Goal: Transaction & Acquisition: Register for event/course

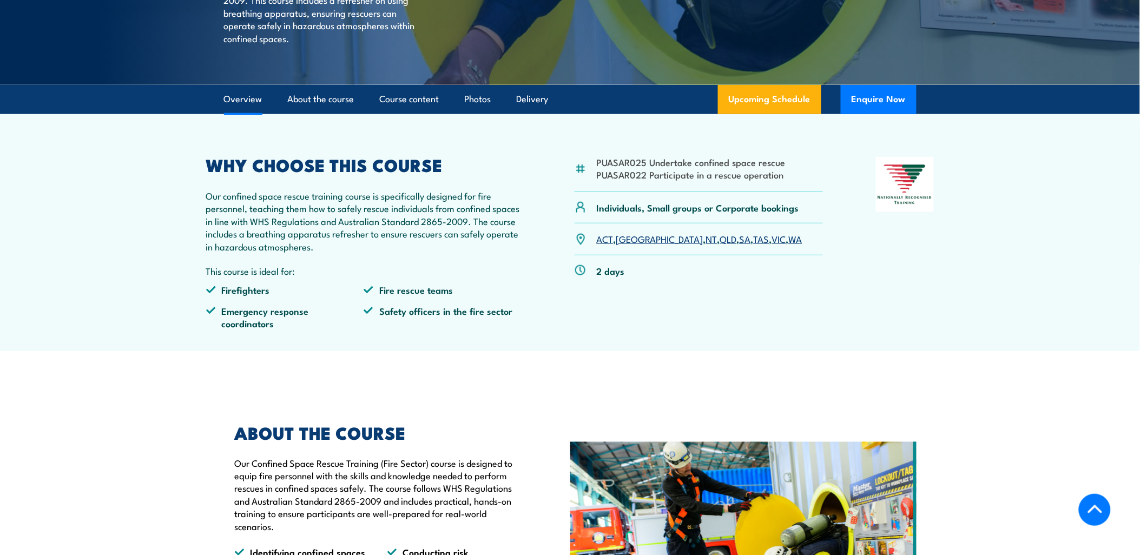
scroll to position [420, 0]
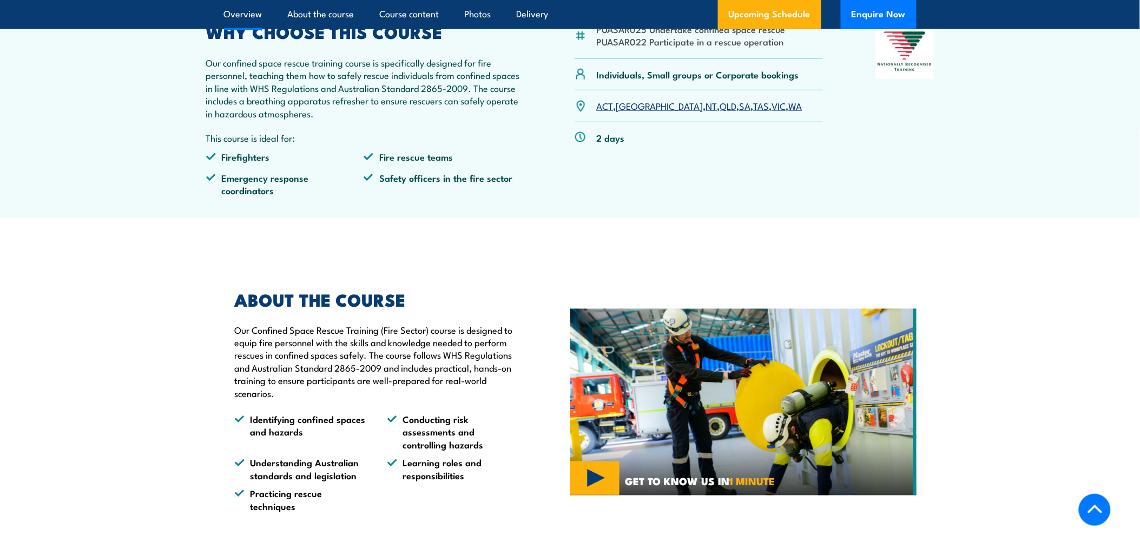
click at [430, 276] on div "ABOUT THE COURSE Our Confined Space Rescue Training (Fire Sector) course is des…" at bounding box center [397, 402] width 346 height 275
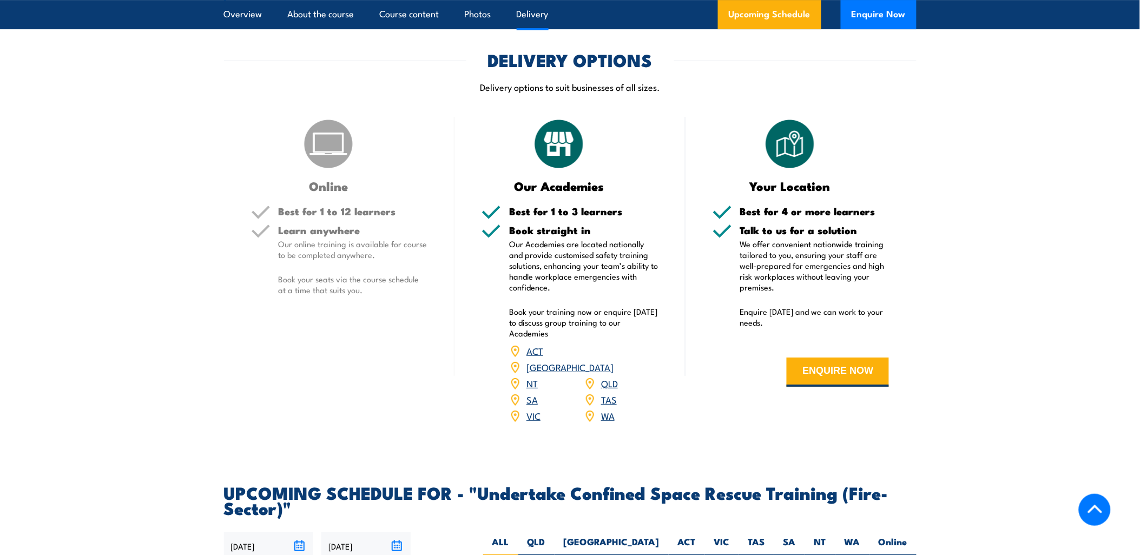
scroll to position [1743, 0]
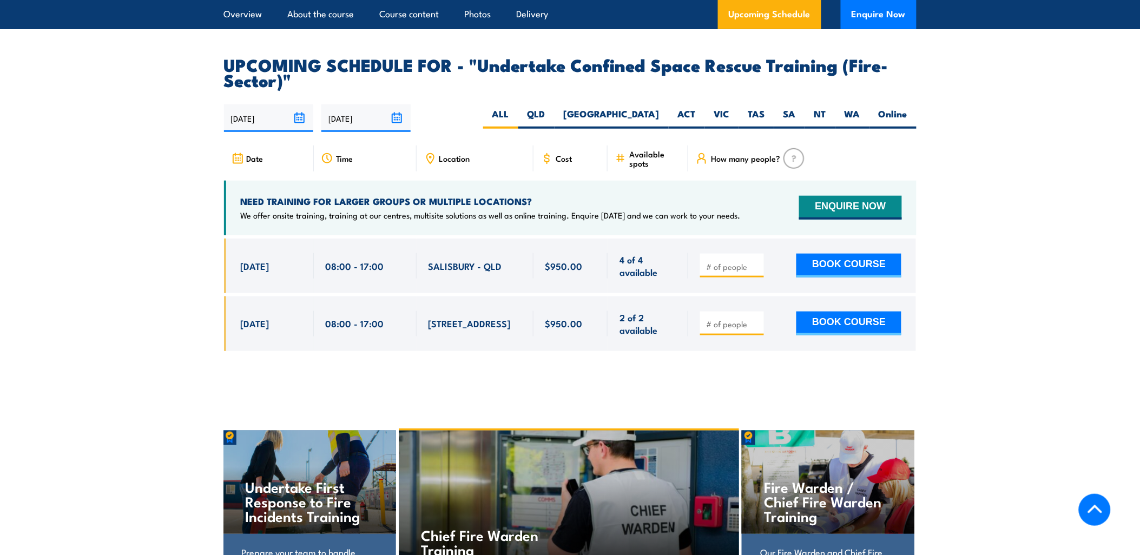
drag, startPoint x: 1014, startPoint y: 377, endPoint x: 1018, endPoint y: 369, distance: 8.7
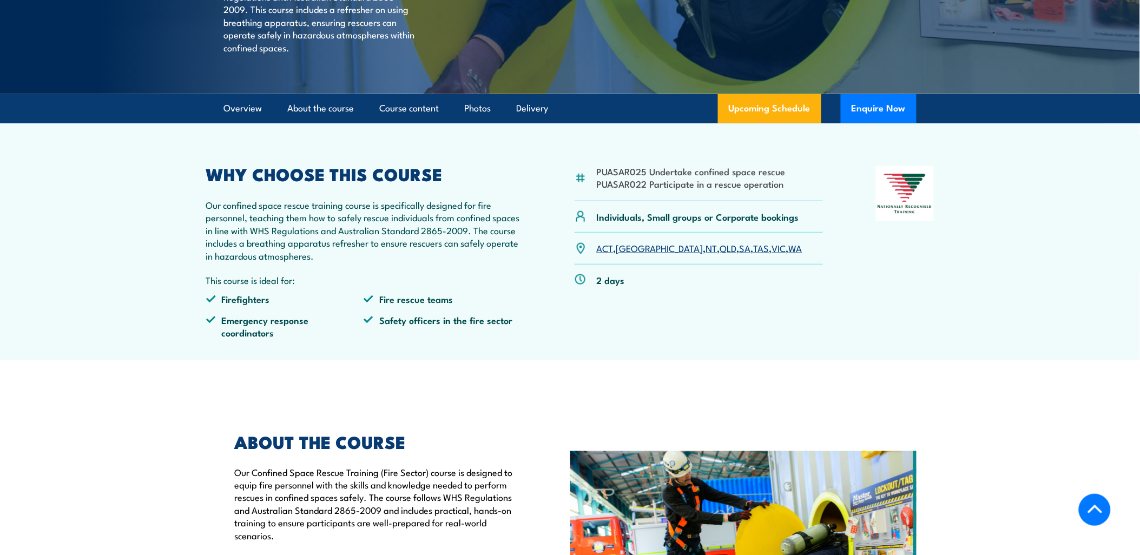
scroll to position [249, 0]
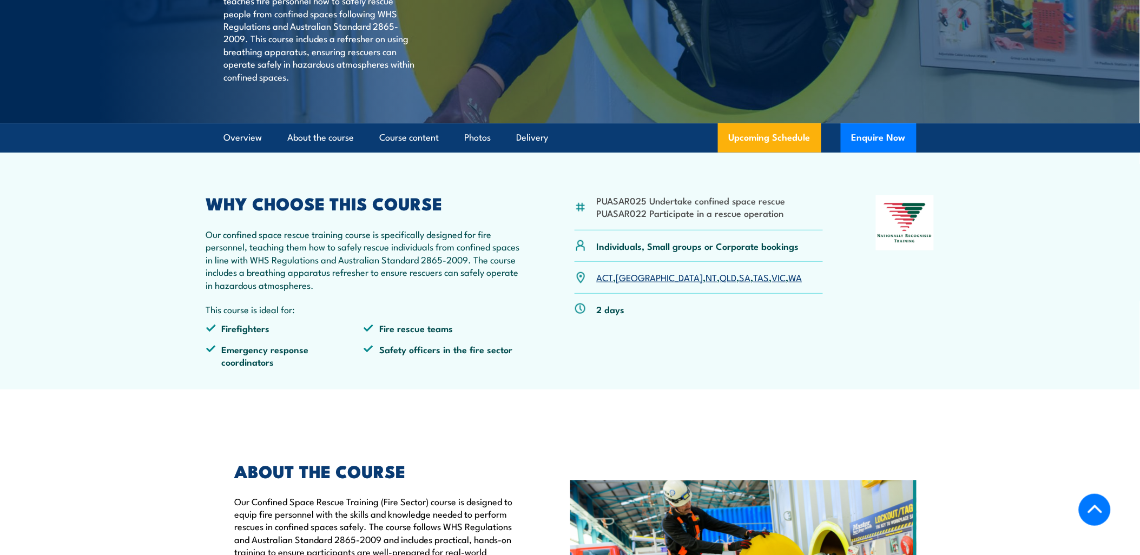
click at [974, 304] on section "PUASAR025 Undertake confined space rescue PUASAR022 Participate in a rescue ope…" at bounding box center [570, 271] width 1140 height 237
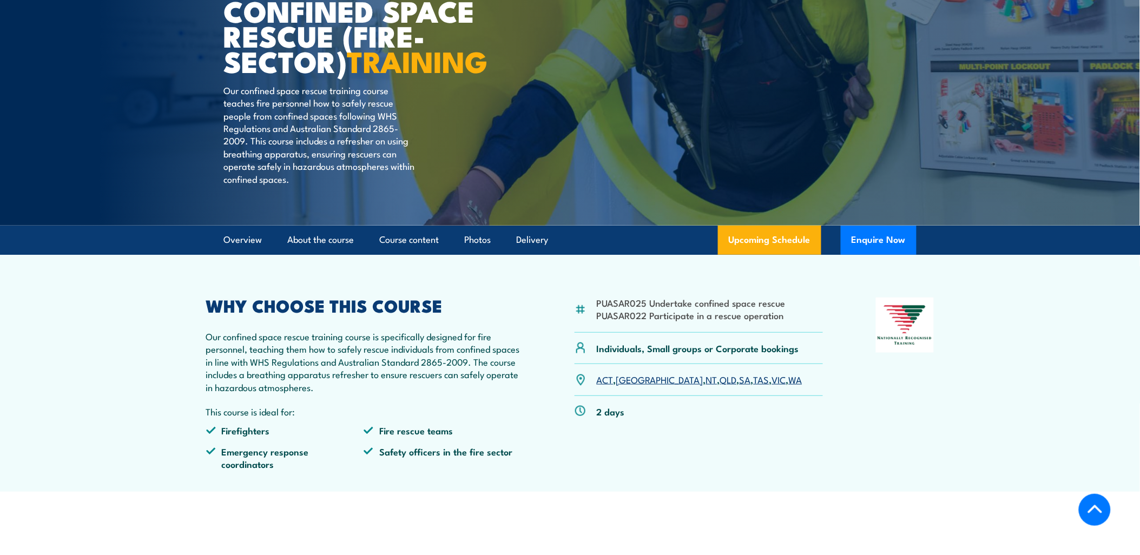
scroll to position [0, 0]
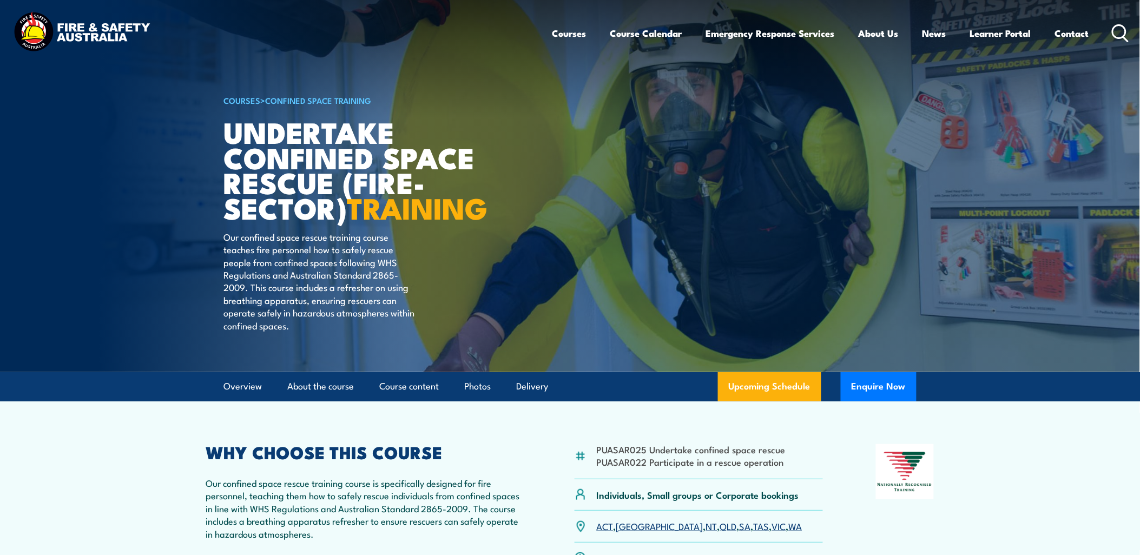
click at [339, 459] on h2 "WHY CHOOSE THIS COURSE" at bounding box center [364, 451] width 316 height 15
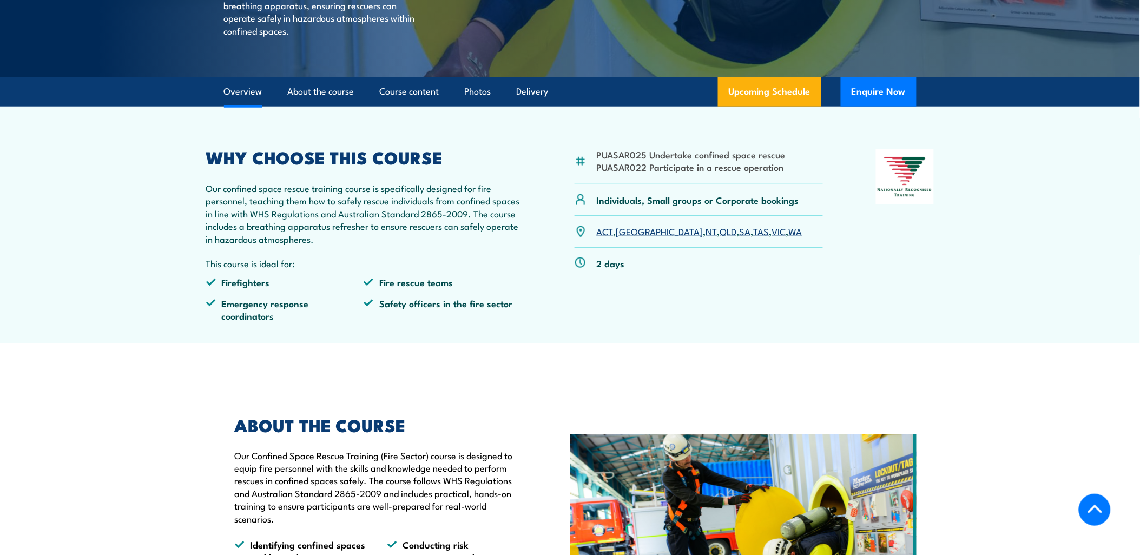
scroll to position [300, 0]
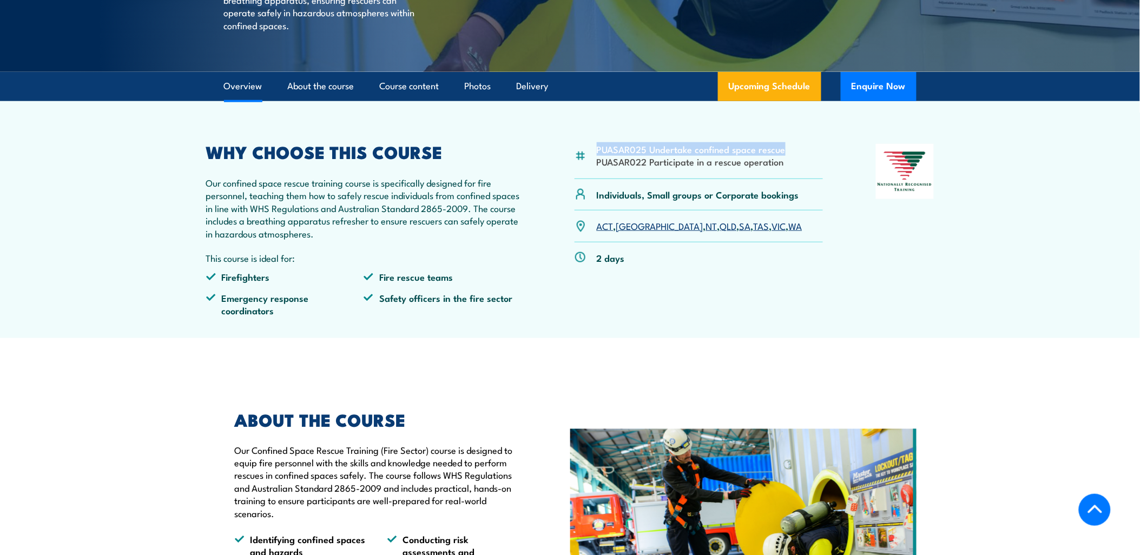
drag, startPoint x: 789, startPoint y: 180, endPoint x: 579, endPoint y: 175, distance: 209.4
click at [579, 175] on div "PUASAR025 Undertake confined space rescue PUASAR022 Participate in a rescue ope…" at bounding box center [698, 161] width 249 height 35
copy div "PUASAR025 Undertake confined space rescue"
click at [408, 216] on p "Our confined space rescue training course is specifically designed for fire per…" at bounding box center [364, 207] width 316 height 63
click at [378, 236] on p "Our confined space rescue training course is specifically designed for fire per…" at bounding box center [364, 207] width 316 height 63
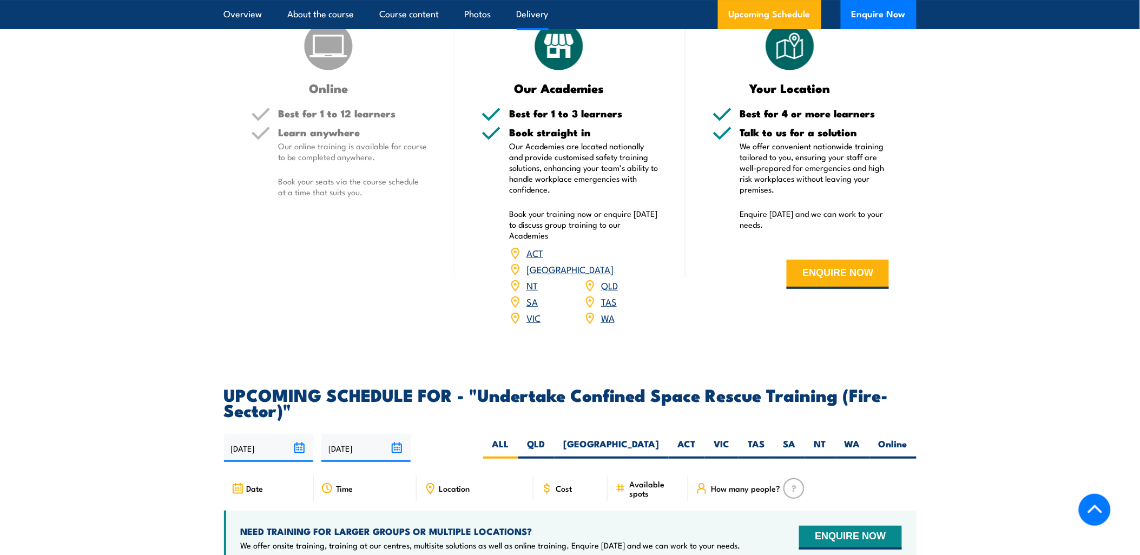
scroll to position [1442, 0]
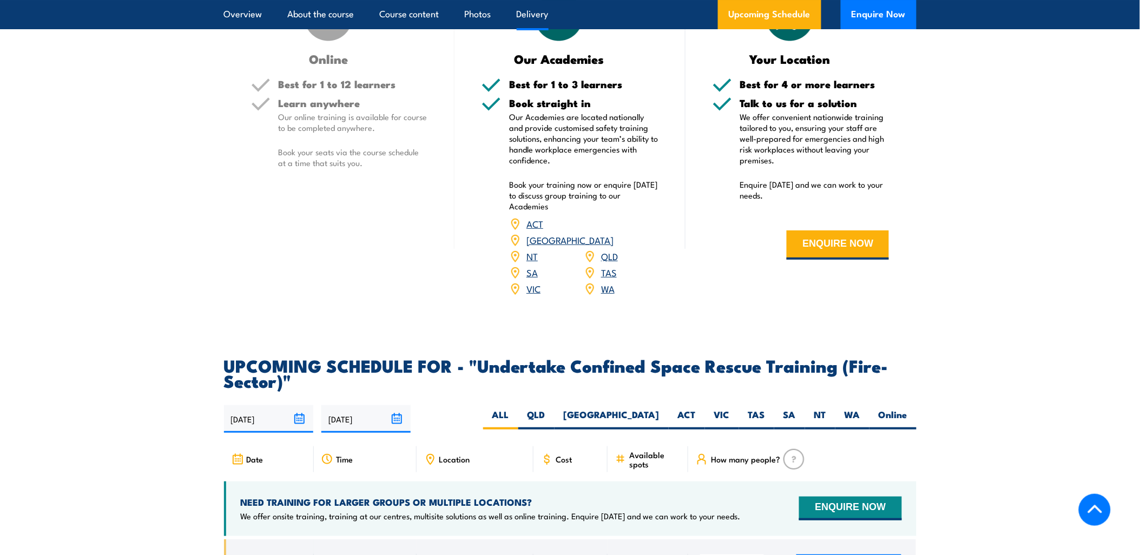
click at [942, 243] on section "DELIVERY OPTIONS Delivery options to suit businesses of all sizes. Online Best …" at bounding box center [570, 118] width 1140 height 386
click at [1017, 139] on section "DELIVERY OPTIONS Delivery options to suit businesses of all sizes. Online Best …" at bounding box center [570, 118] width 1140 height 386
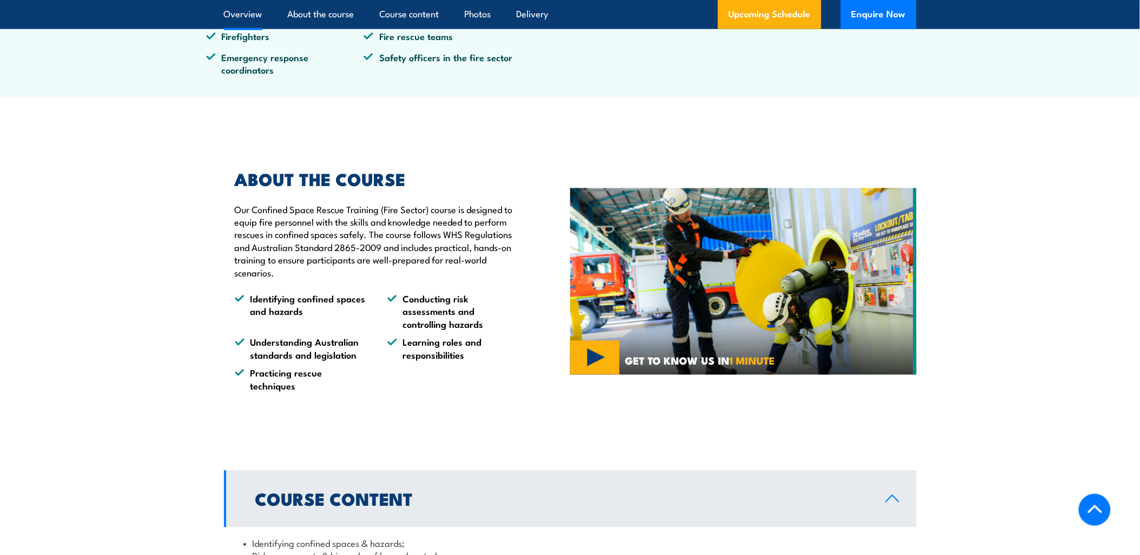
scroll to position [60, 0]
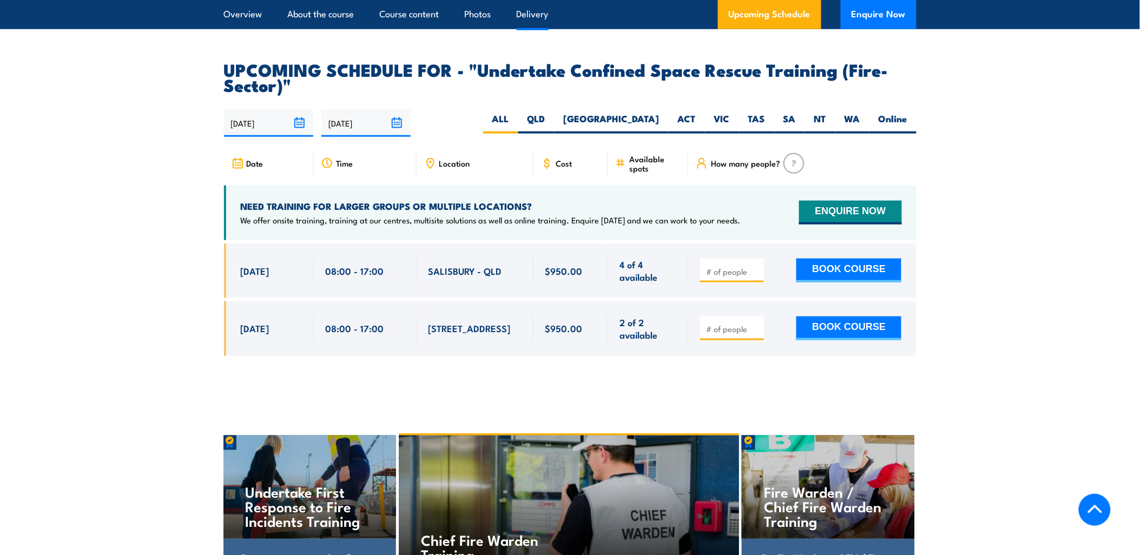
scroll to position [1743, 0]
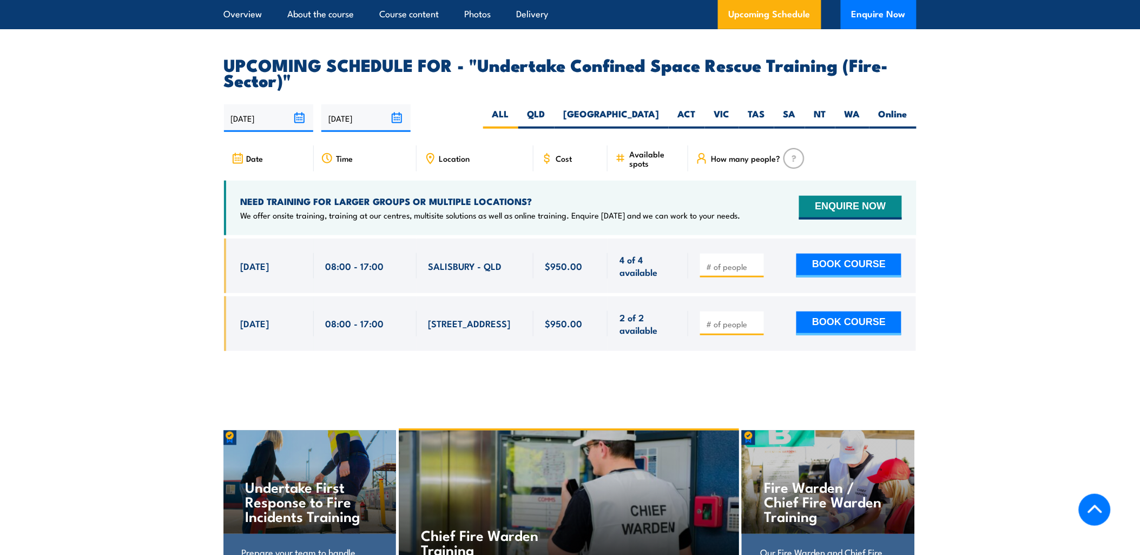
click at [1053, 346] on section "UPCOMING SCHEDULE FOR - "Undertake Confined Space Rescue Training (Fire-Sector)…" at bounding box center [570, 212] width 1140 height 311
click at [639, 311] on span "2 of 2 available" at bounding box center [647, 323] width 57 height 25
click at [724, 319] on input "number" at bounding box center [733, 324] width 54 height 11
click at [1038, 315] on section "UPCOMING SCHEDULE FOR - "Undertake Confined Space Rescue Training (Fire-Sector)…" at bounding box center [570, 212] width 1140 height 311
click at [738, 319] on input "number" at bounding box center [733, 324] width 54 height 11
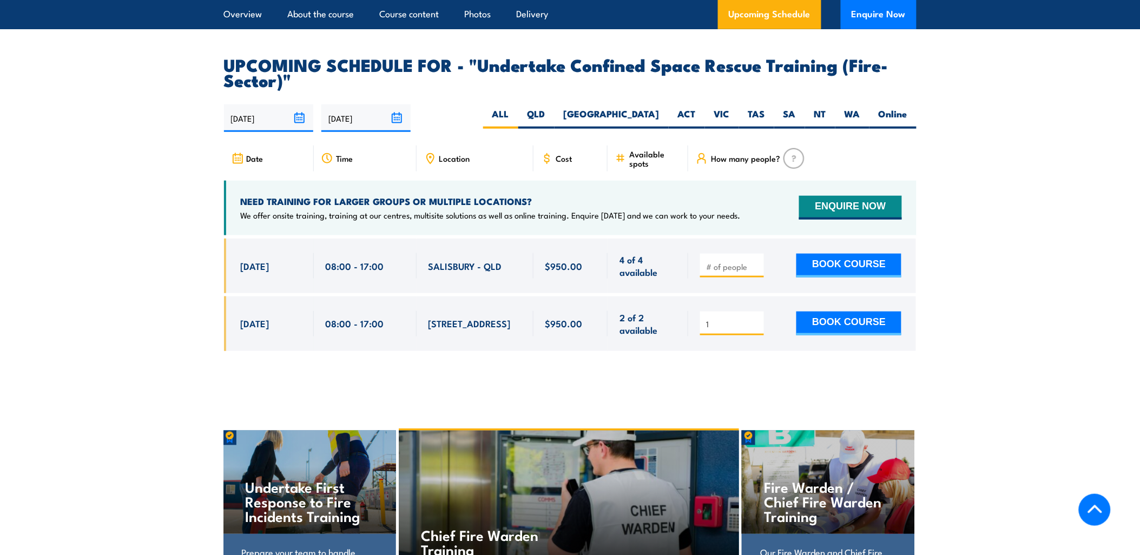
type input "1"
click at [1025, 304] on section "UPCOMING SCHEDULE FOR - "Undertake Confined Space Rescue Training (Fire-Sector)…" at bounding box center [570, 212] width 1140 height 311
click at [862, 315] on button "BOOK COURSE" at bounding box center [848, 324] width 105 height 24
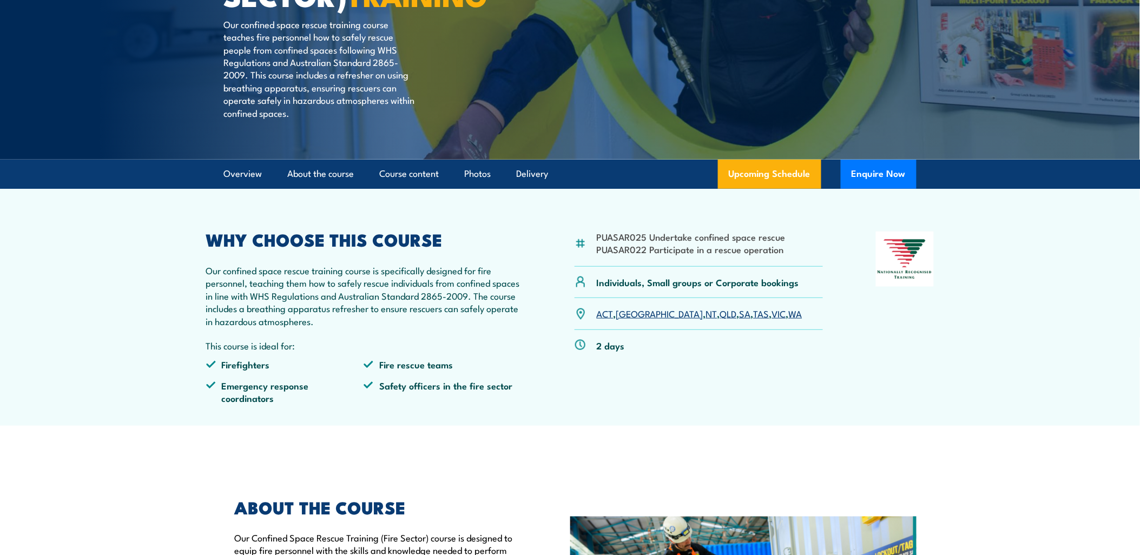
scroll to position [240, 0]
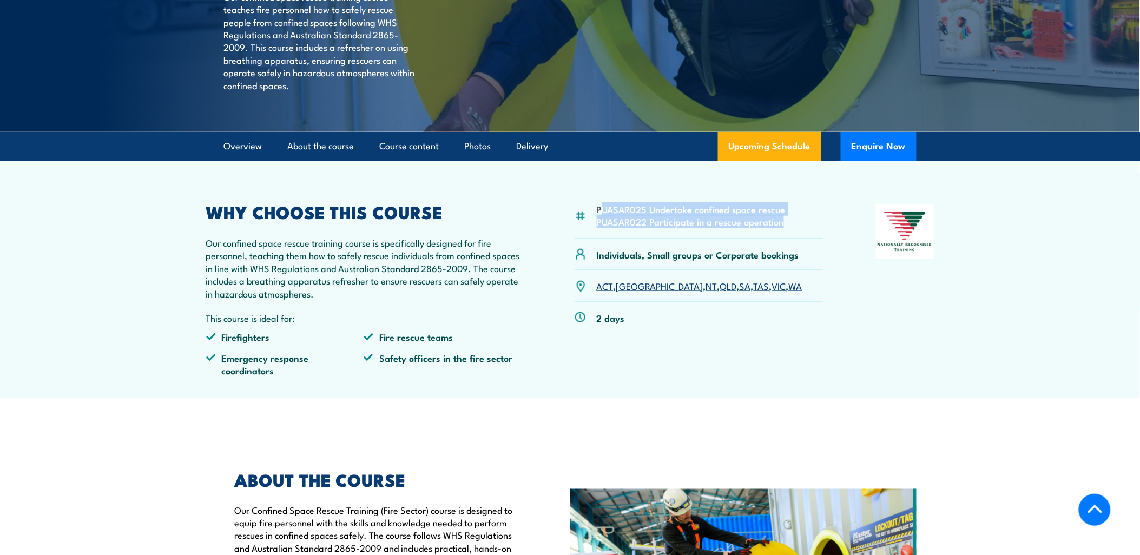
drag, startPoint x: 788, startPoint y: 250, endPoint x: 599, endPoint y: 235, distance: 188.9
click at [599, 235] on div "PUASAR025 Undertake confined space rescue PUASAR022 Participate in a rescue ope…" at bounding box center [698, 221] width 249 height 35
drag, startPoint x: 599, startPoint y: 235, endPoint x: 767, endPoint y: 240, distance: 167.8
click at [758, 215] on li "PUASAR025 Undertake confined space rescue" at bounding box center [691, 209] width 189 height 12
drag, startPoint x: 780, startPoint y: 249, endPoint x: 595, endPoint y: 235, distance: 185.5
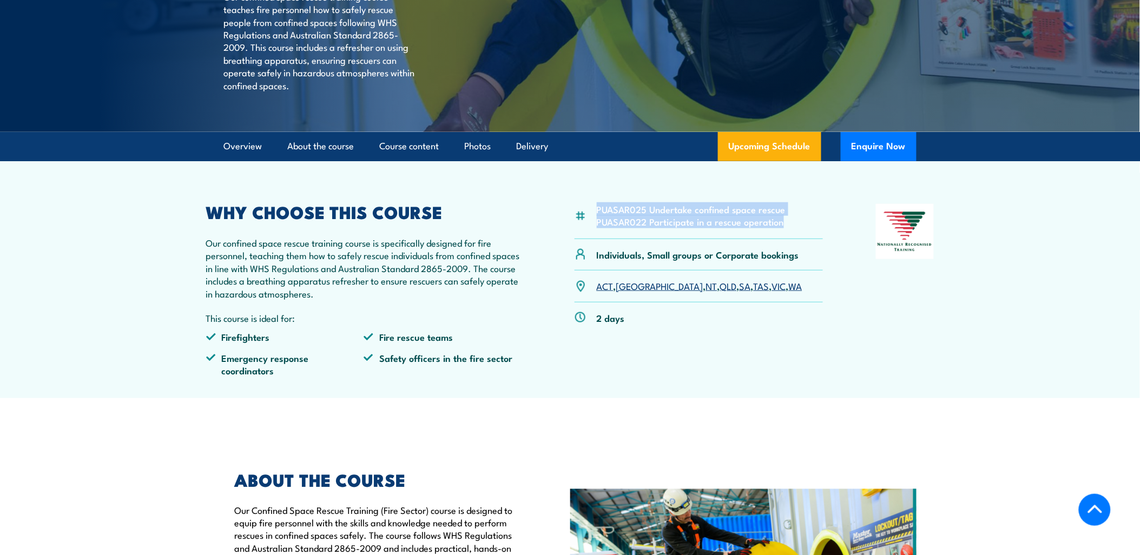
click at [595, 235] on div "PUASAR025 Undertake confined space rescue PUASAR022 Participate in a rescue ope…" at bounding box center [698, 221] width 249 height 35
copy ul "PUASAR025 Undertake confined space rescue PUASAR022 Participate in a rescue ope…"
click at [382, 161] on link "Course content" at bounding box center [410, 146] width 60 height 29
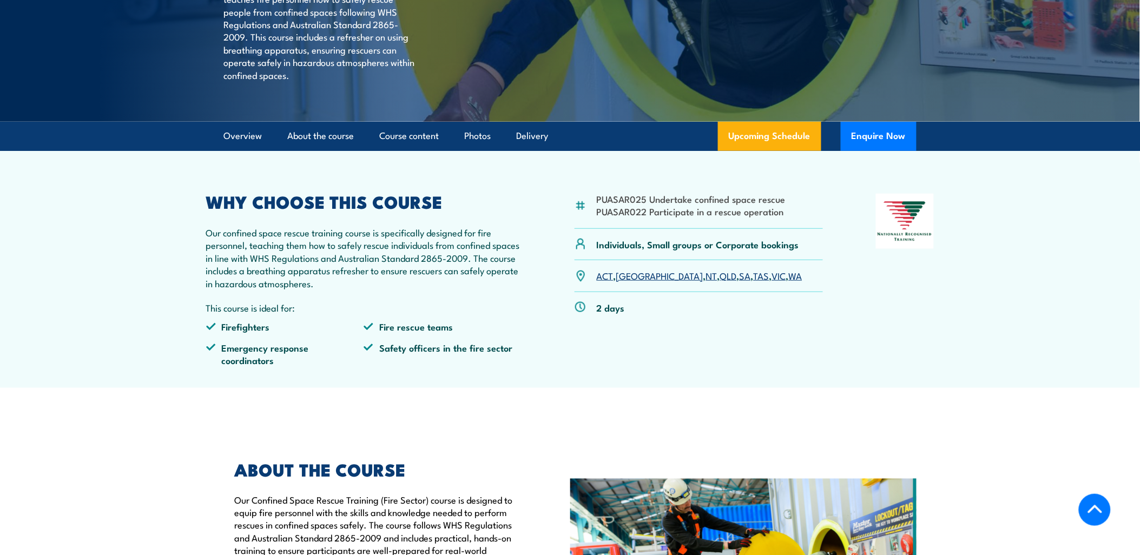
click at [369, 257] on p "Our confined space rescue training course is specifically designed for fire per…" at bounding box center [364, 257] width 316 height 63
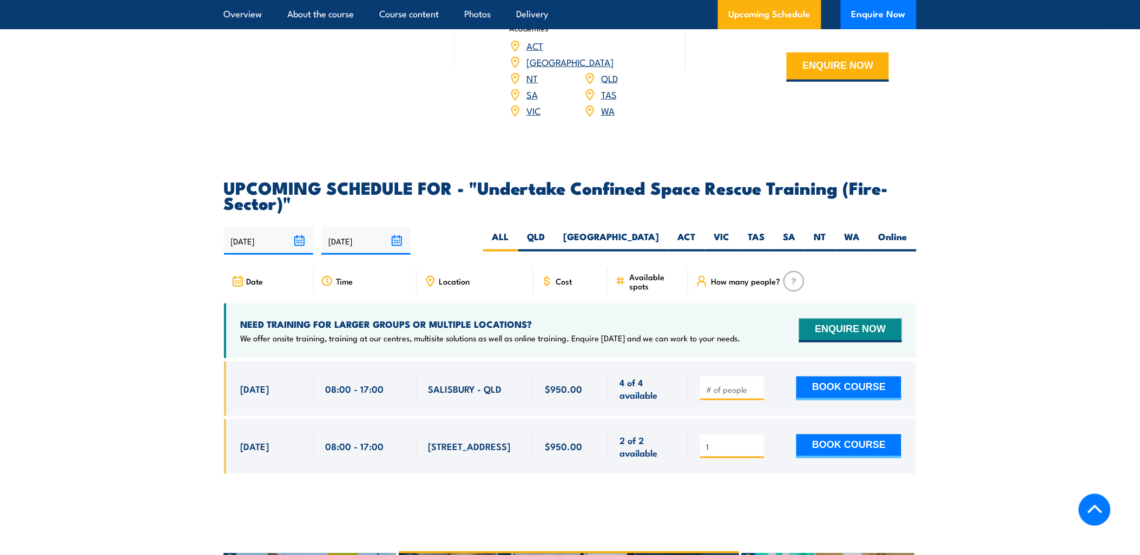
scroll to position [1605, 0]
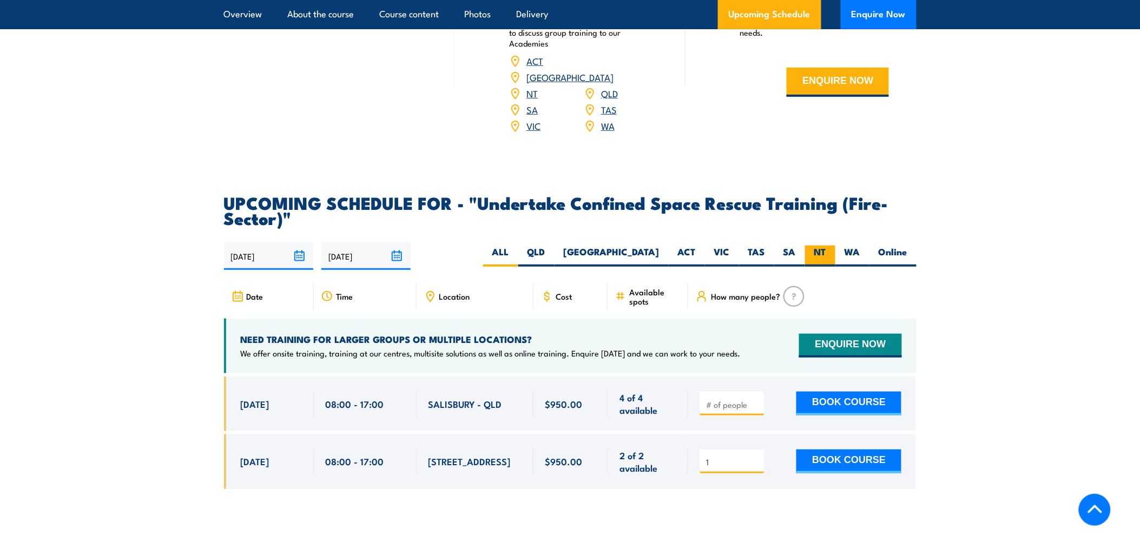
click at [808, 246] on label "NT" at bounding box center [820, 256] width 30 height 21
click at [826, 246] on input "NT" at bounding box center [829, 249] width 7 height 7
radio input "true"
click at [787, 246] on label "SA" at bounding box center [789, 256] width 31 height 21
click at [796, 246] on input "SA" at bounding box center [799, 249] width 7 height 7
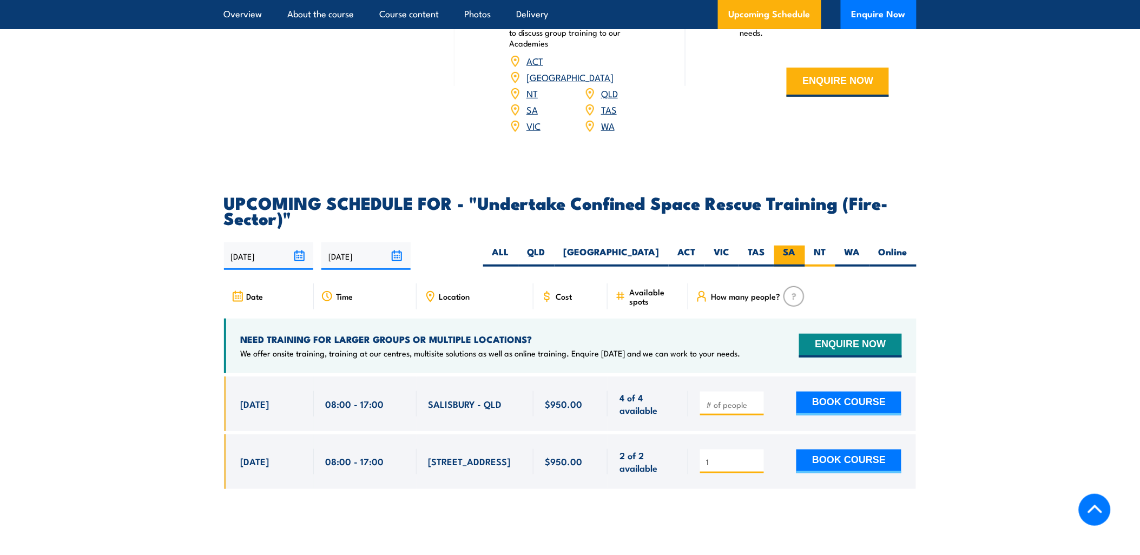
radio input "true"
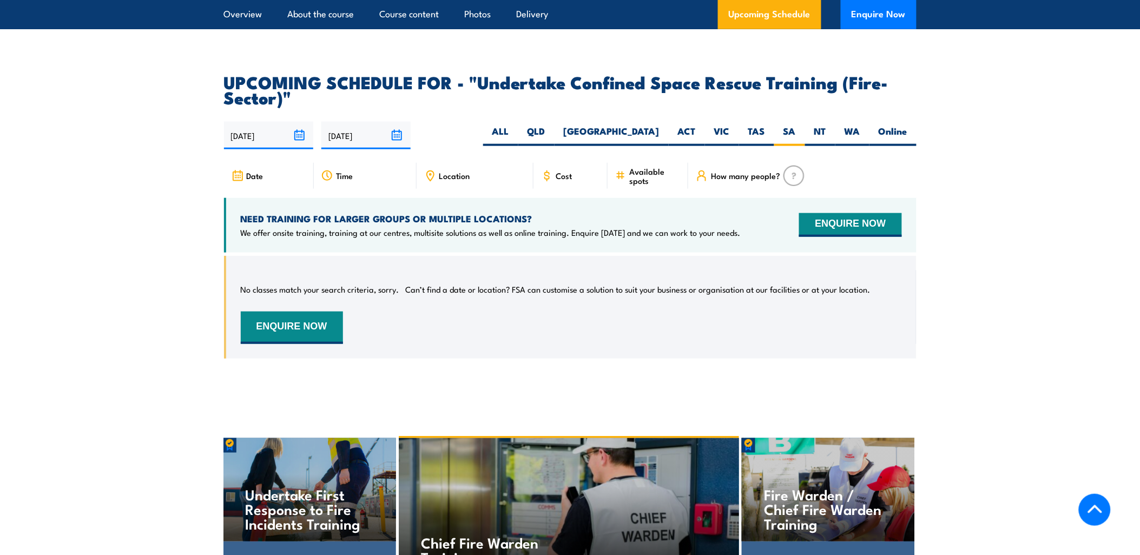
scroll to position [1663, 0]
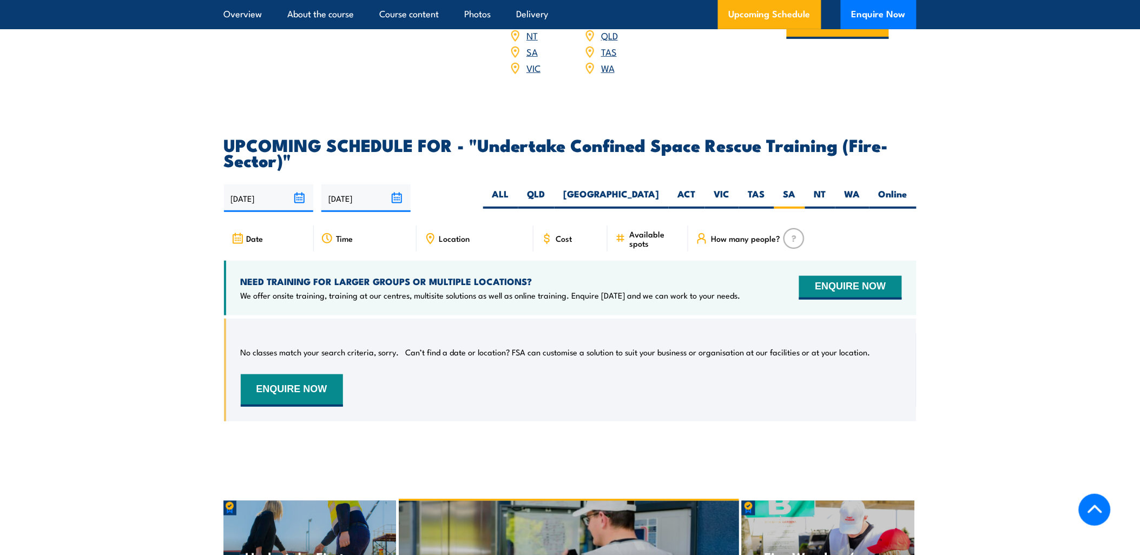
click at [196, 260] on section "UPCOMING SCHEDULE FOR - "Undertake Confined Space Rescue Training (Fire-Sector)…" at bounding box center [570, 287] width 1140 height 301
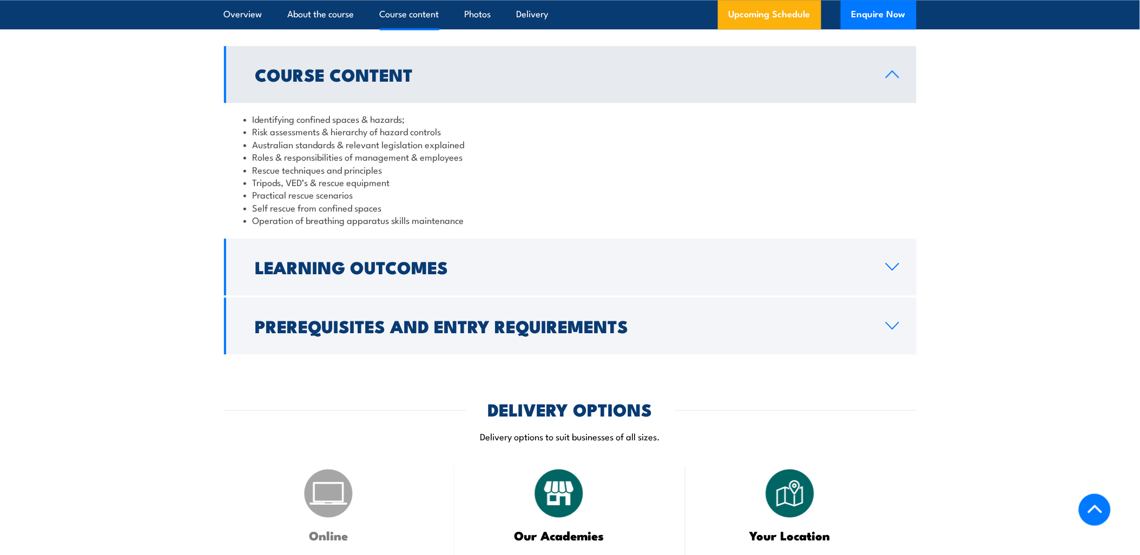
scroll to position [942, 0]
